Goal: Navigation & Orientation: Find specific page/section

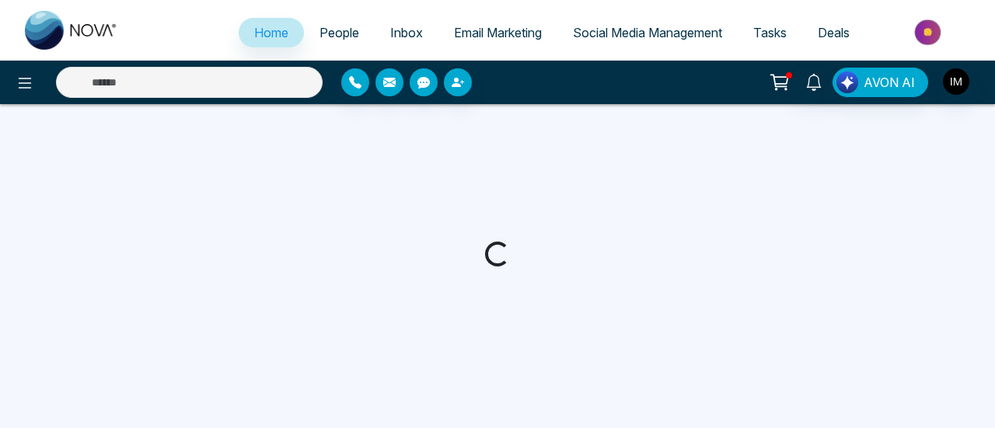
select select "*"
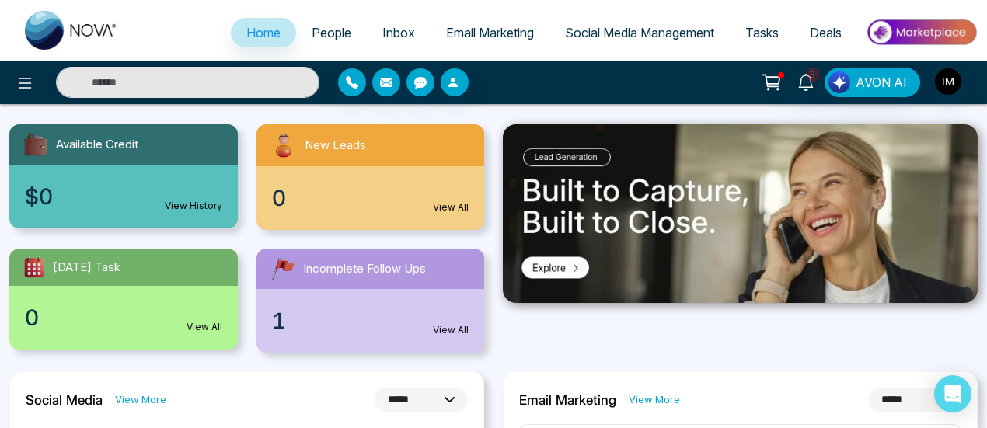
scroll to position [155, 0]
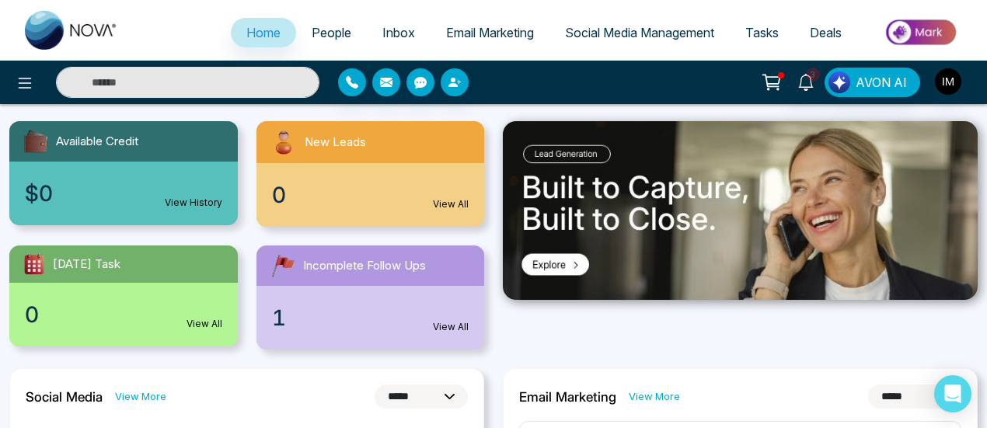
click at [396, 305] on div "1 View All" at bounding box center [370, 318] width 228 height 64
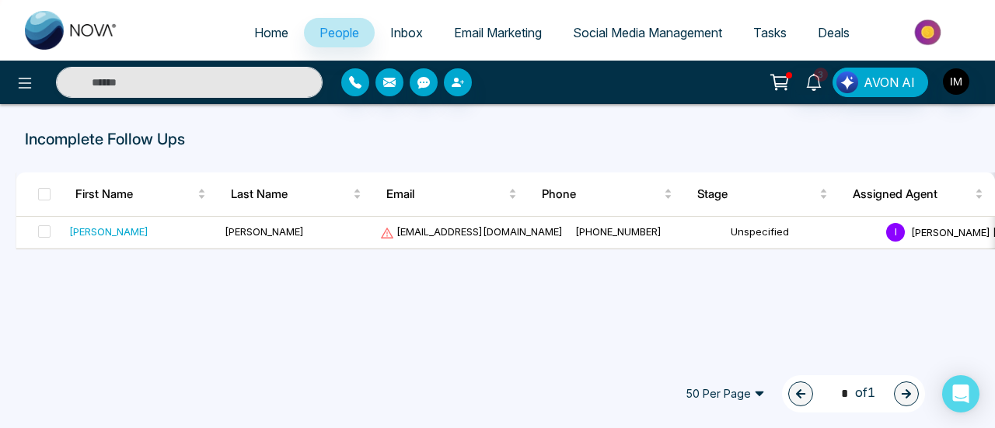
select select "*"
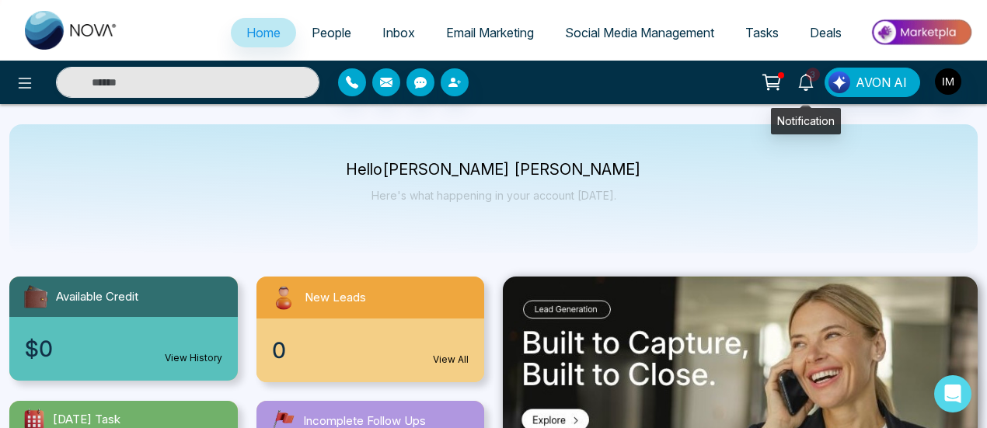
click at [800, 79] on icon at bounding box center [805, 82] width 17 height 17
click at [641, 86] on div "3 Notifications (3) Mark all as Read Is Task Reminder Task Name: Call follo... …" at bounding box center [781, 83] width 392 height 30
